Goal: Information Seeking & Learning: Find specific fact

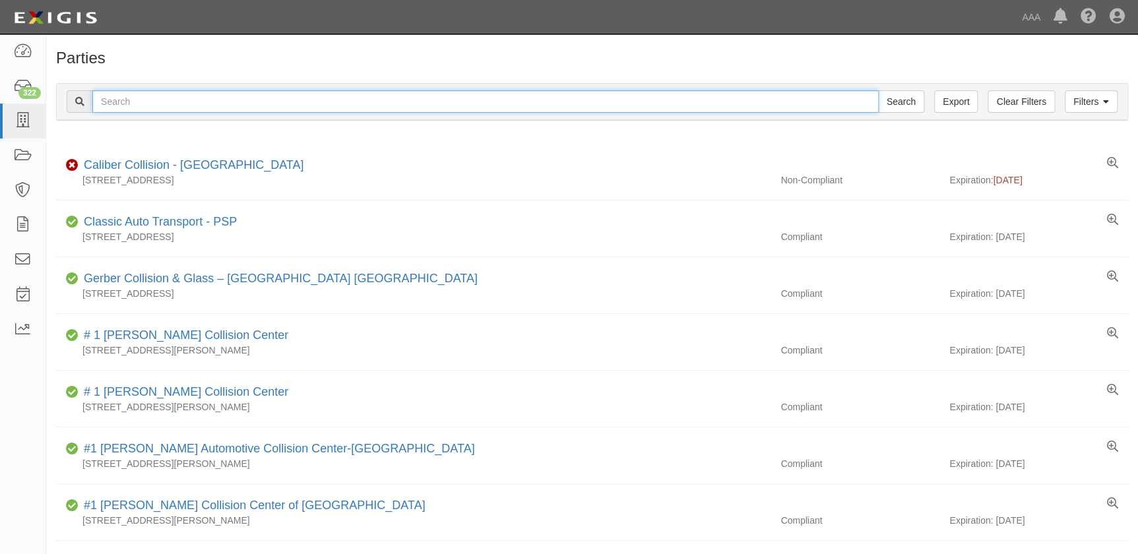
click at [274, 102] on input "text" at bounding box center [485, 101] width 787 height 22
type input "caliber"
click at [878, 90] on input "Search" at bounding box center [901, 101] width 46 height 22
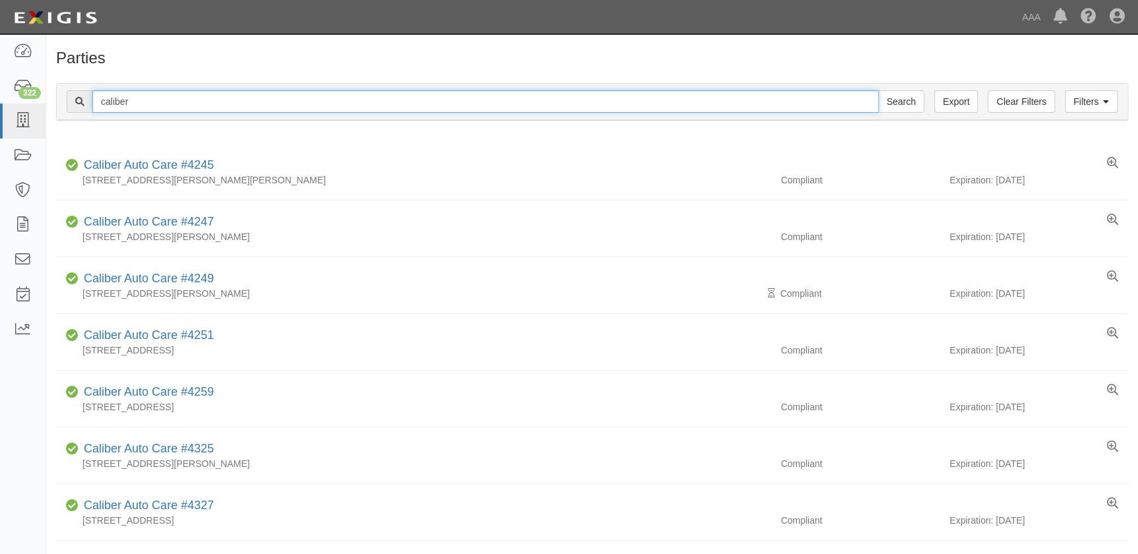
drag, startPoint x: 143, startPoint y: 99, endPoint x: 69, endPoint y: 99, distance: 74.6
click at [69, 99] on div "caliber Search" at bounding box center [496, 101] width 858 height 22
type input "protech"
click at [878, 90] on input "Search" at bounding box center [901, 101] width 46 height 22
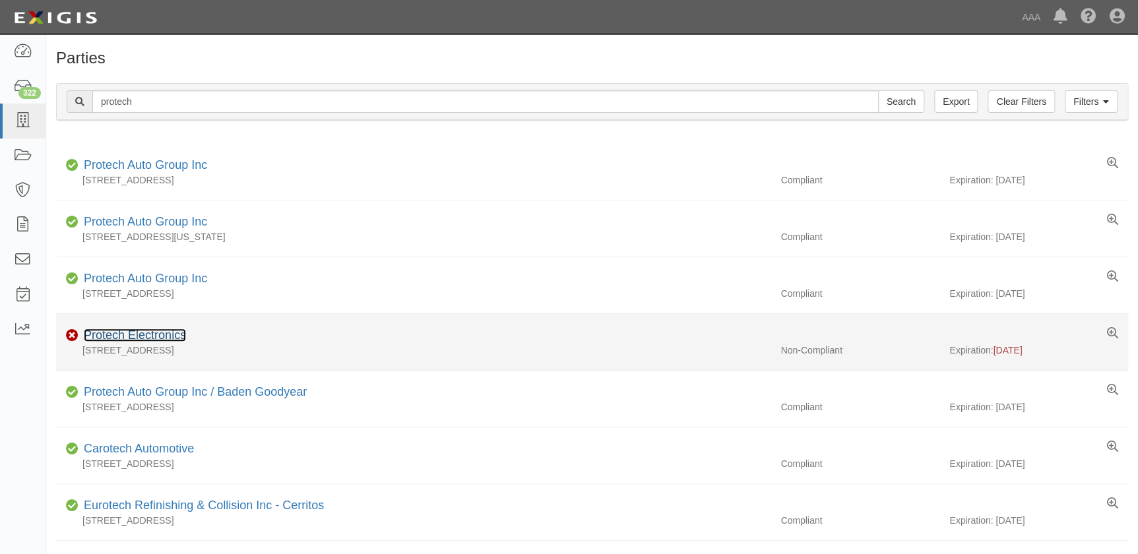
click at [135, 337] on link "Protech Electronics" at bounding box center [135, 335] width 102 height 13
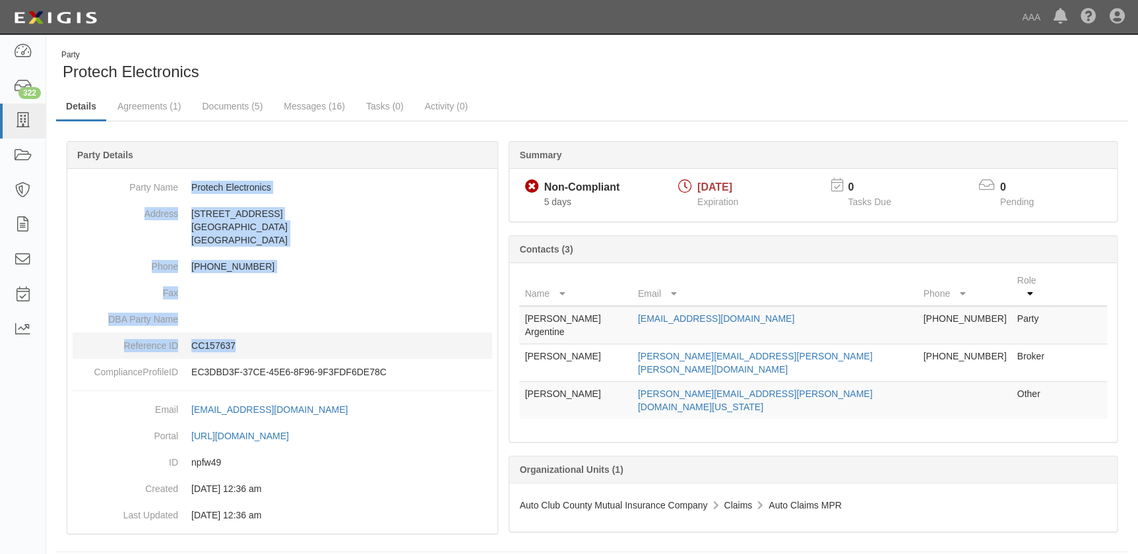
drag, startPoint x: 209, startPoint y: 197, endPoint x: 294, endPoint y: 342, distance: 168.8
click at [294, 342] on dl "Party Name Protech Electronics Address 11535 Goodnight Ln. Dallas, TX 75229 Uni…" at bounding box center [283, 279] width 420 height 211
copy dl "Protech Electronics Address 11535 Goodnight Ln. Dallas, TX 75229 United States …"
click at [222, 108] on link "Documents (5)" at bounding box center [232, 107] width 80 height 28
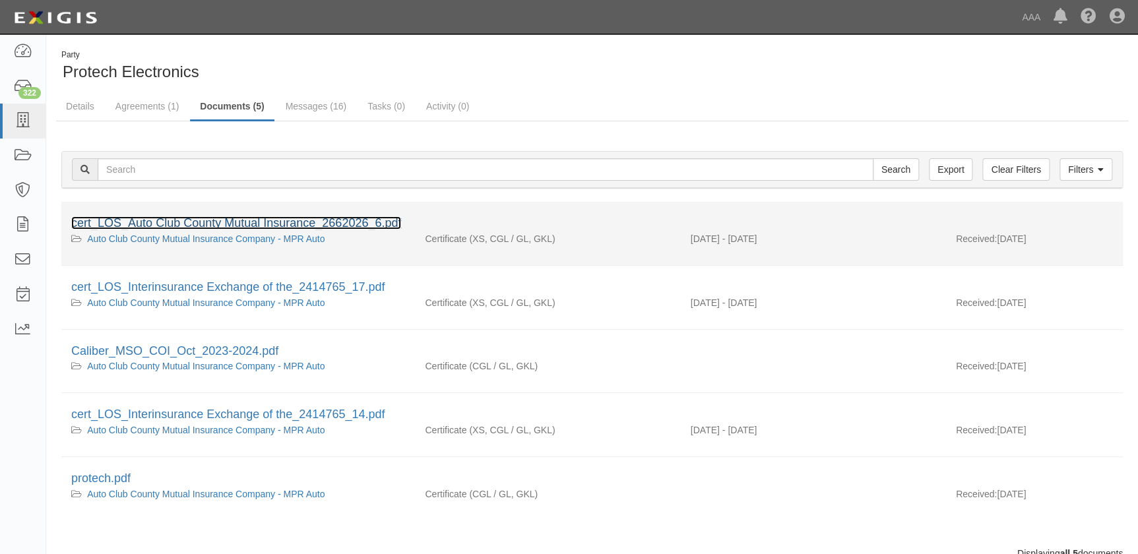
click at [224, 220] on link "cert_LOS_Auto Club County Mutual Insurance_2662026_6.pdf" at bounding box center [236, 222] width 330 height 13
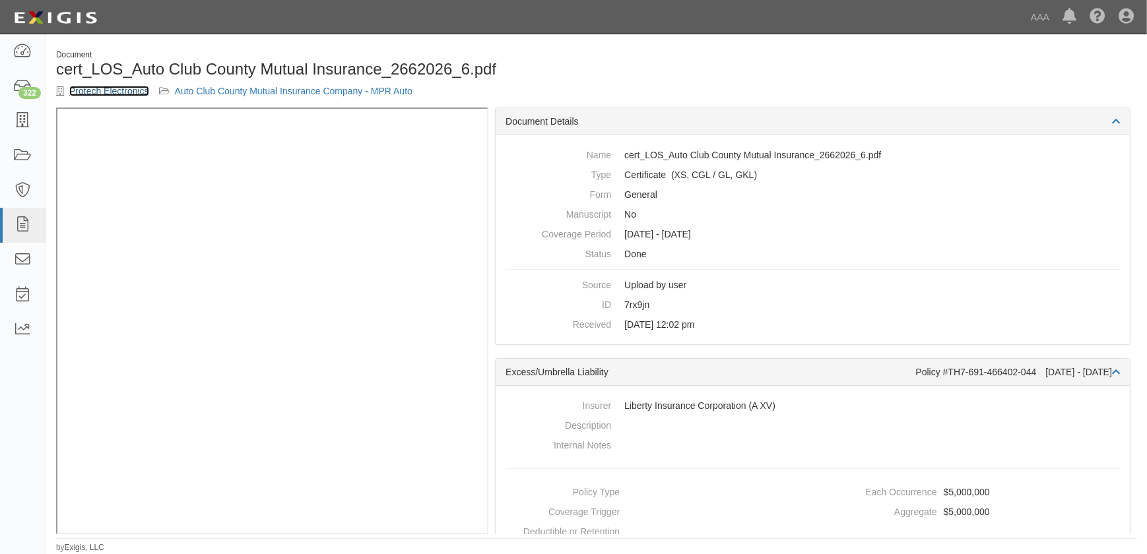
click at [137, 93] on link "Protech Electronics" at bounding box center [109, 91] width 80 height 11
